Goal: Check status: Check status

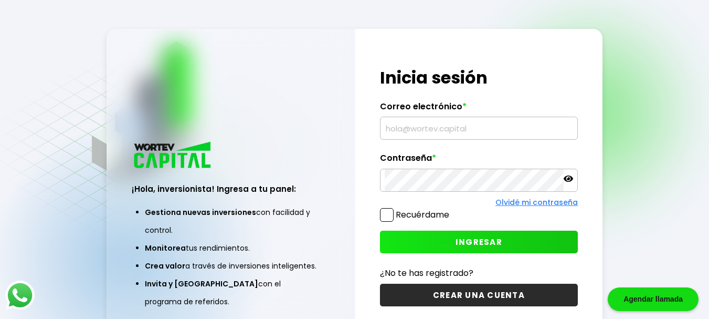
type input "[EMAIL_ADDRESS][DOMAIN_NAME]"
click at [569, 181] on icon at bounding box center [568, 178] width 9 height 9
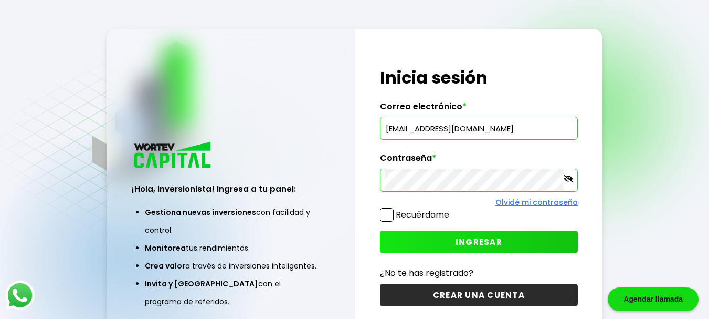
click at [388, 213] on span at bounding box center [387, 215] width 14 height 14
click at [452, 210] on input "Recuérdame" at bounding box center [452, 210] width 0 height 0
click at [479, 243] on span "INGRESAR" at bounding box center [479, 241] width 47 height 11
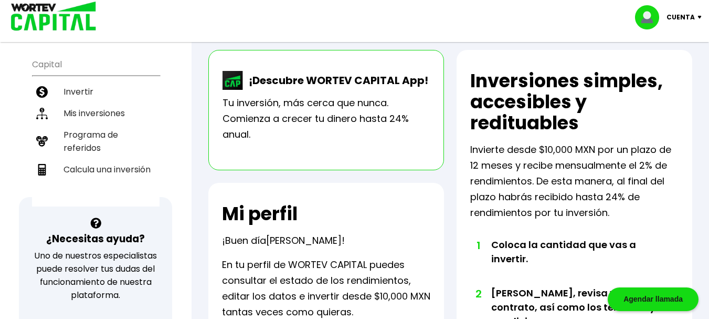
scroll to position [213, 0]
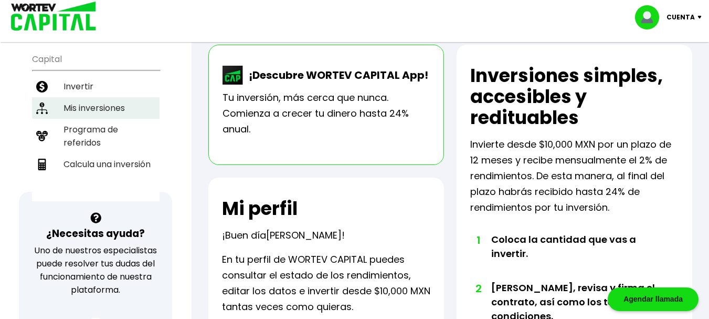
click at [97, 110] on li "Mis inversiones" at bounding box center [96, 108] width 128 height 22
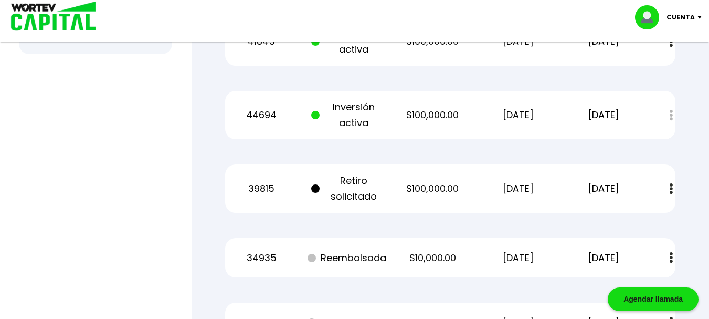
scroll to position [539, 0]
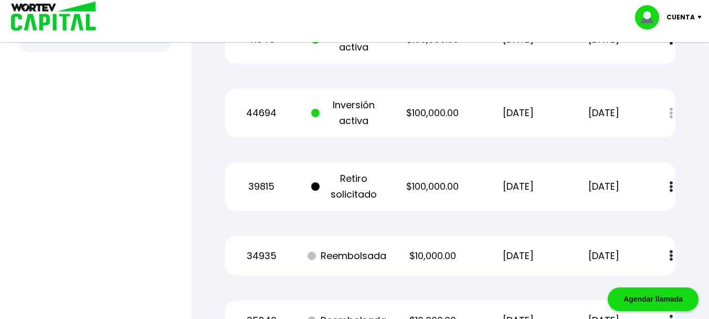
click at [671, 187] on img at bounding box center [671, 186] width 3 height 11
click at [700, 186] on div "Regresar Mis inversiones Como inversionista activo de WORTEV CAPITAL, apoyas el…" at bounding box center [451, 69] width 518 height 1126
click at [671, 185] on img at bounding box center [671, 186] width 3 height 11
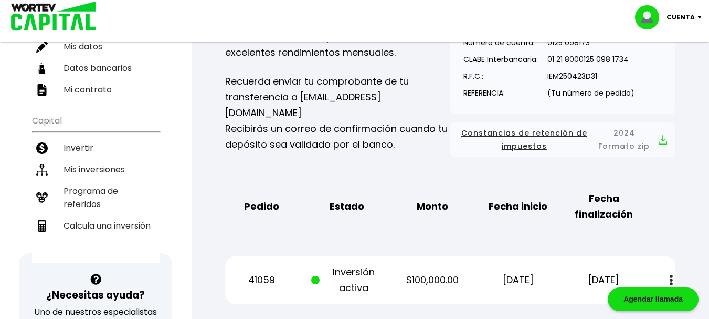
scroll to position [142, 0]
